Goal: Task Accomplishment & Management: Manage account settings

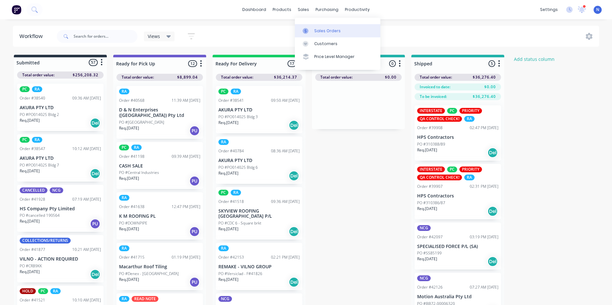
click at [322, 31] on div "Sales Orders" at bounding box center [327, 31] width 26 height 6
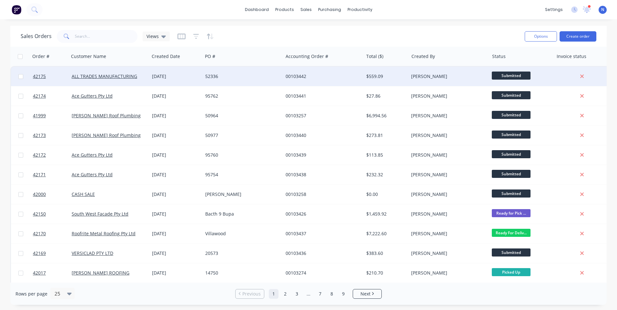
click at [278, 84] on div "52336" at bounding box center [243, 76] width 80 height 19
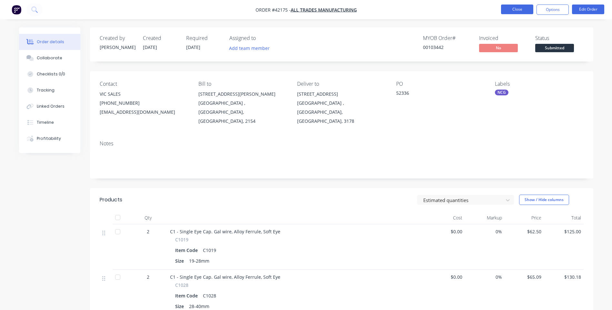
click at [515, 8] on button "Close" at bounding box center [517, 10] width 32 height 10
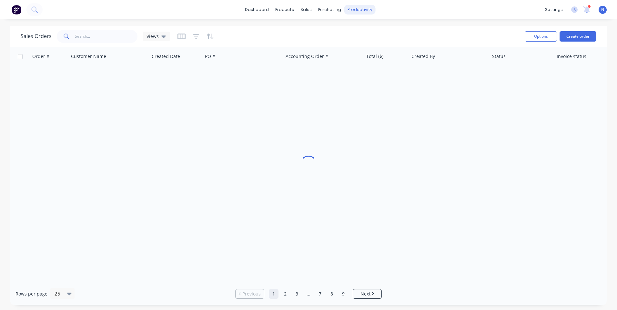
click at [364, 16] on body "dashboard products sales purchasing productivity dashboard products Product Cat…" at bounding box center [308, 155] width 617 height 310
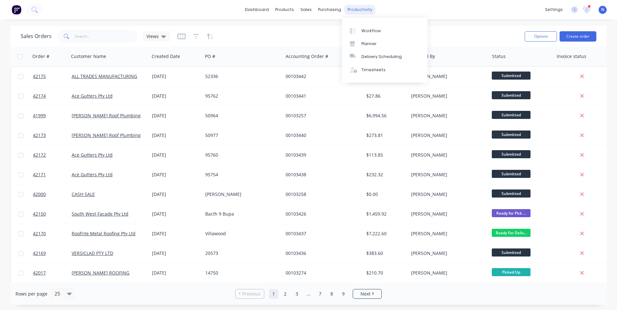
click at [367, 13] on div "productivity" at bounding box center [359, 10] width 31 height 10
click at [365, 30] on div "Workflow" at bounding box center [370, 31] width 19 height 6
